Goal: Information Seeking & Learning: Learn about a topic

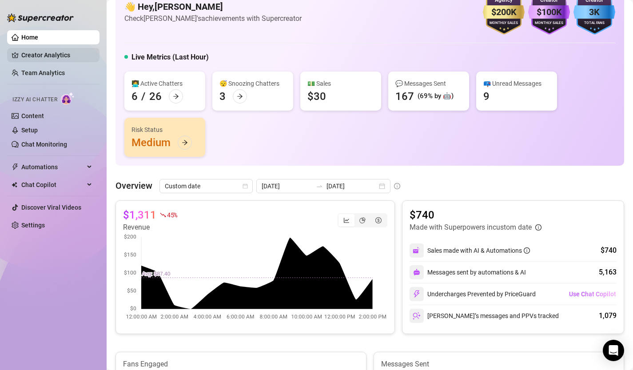
click at [50, 54] on link "Creator Analytics" at bounding box center [56, 55] width 71 height 14
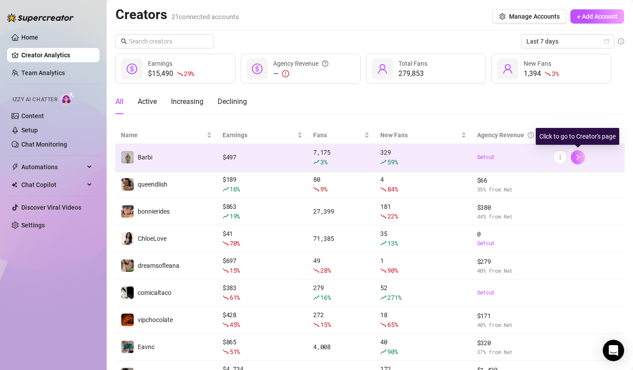
click at [580, 156] on icon "right" at bounding box center [578, 157] width 6 height 6
click at [579, 157] on icon "right" at bounding box center [577, 157] width 3 height 5
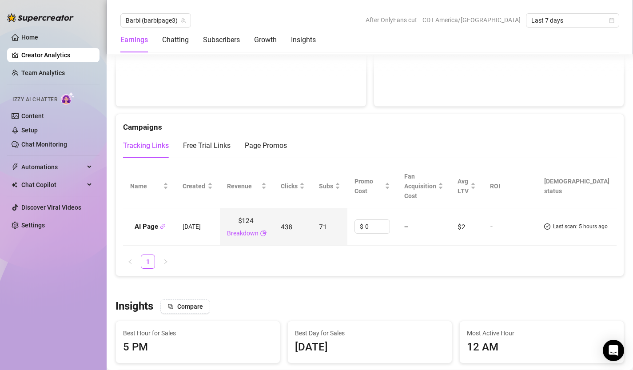
scroll to position [1003, 0]
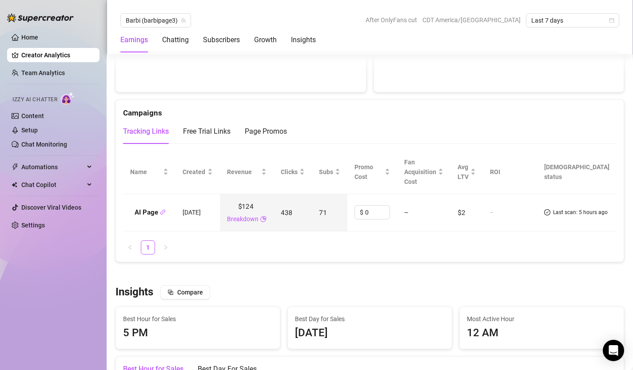
click at [548, 214] on icon "check-circle" at bounding box center [547, 212] width 3 height 2
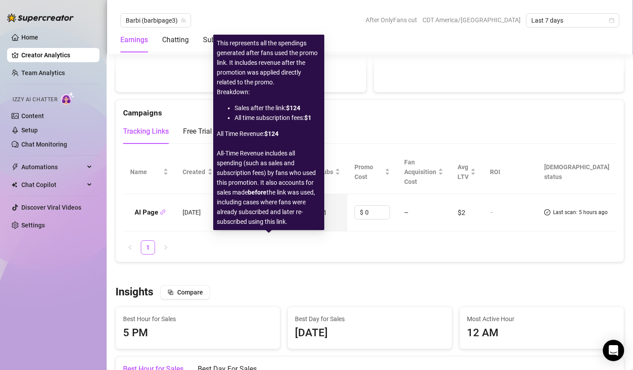
click at [258, 224] on link "Breakdown" at bounding box center [243, 219] width 32 height 10
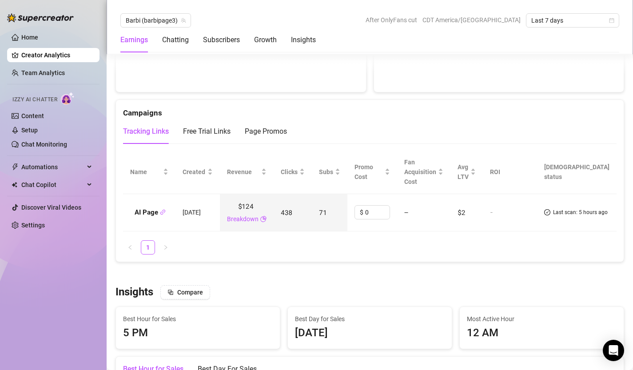
click at [144, 216] on strong "AI Page" at bounding box center [150, 212] width 31 height 8
click at [219, 137] on div "Free Trial Links" at bounding box center [207, 131] width 48 height 11
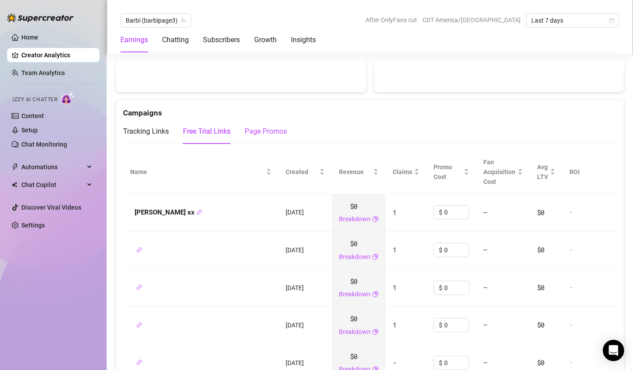
click at [262, 137] on div "Page Promos" at bounding box center [266, 131] width 42 height 11
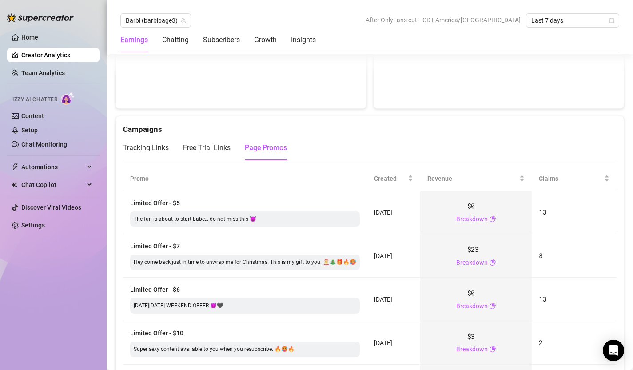
scroll to position [970, 0]
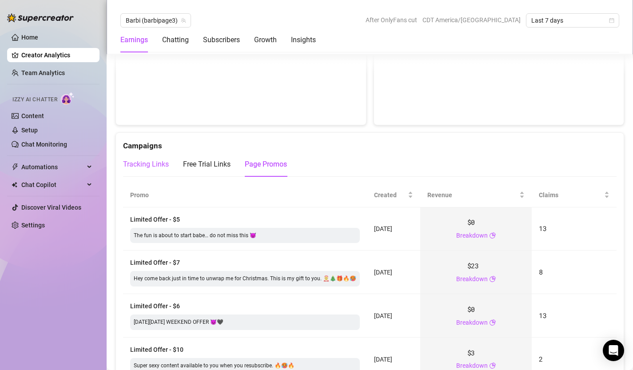
click at [150, 170] on div "Tracking Links" at bounding box center [146, 164] width 46 height 11
